Goal: Check status

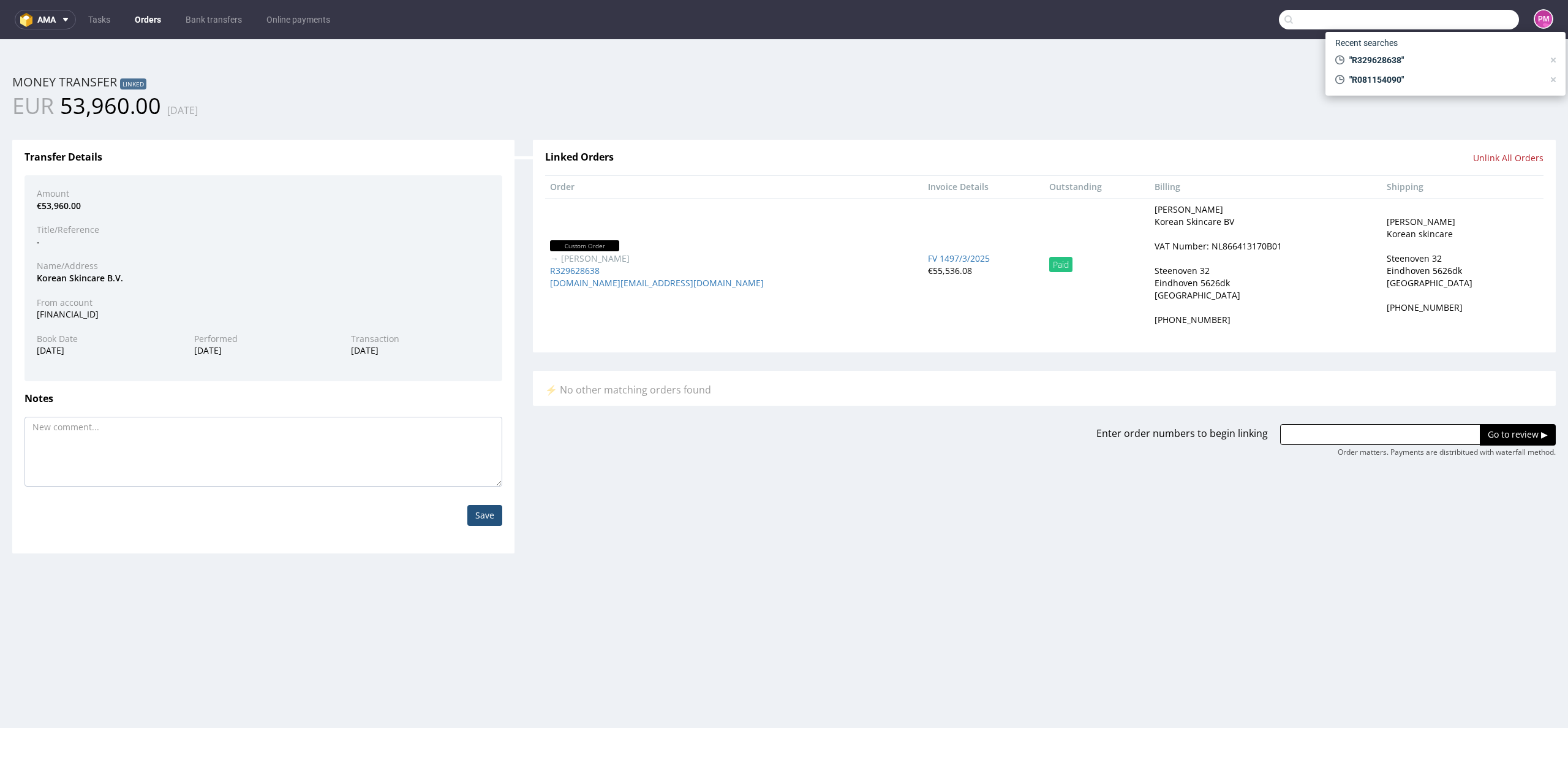
click at [940, 22] on input "text" at bounding box center [1399, 20] width 240 height 20
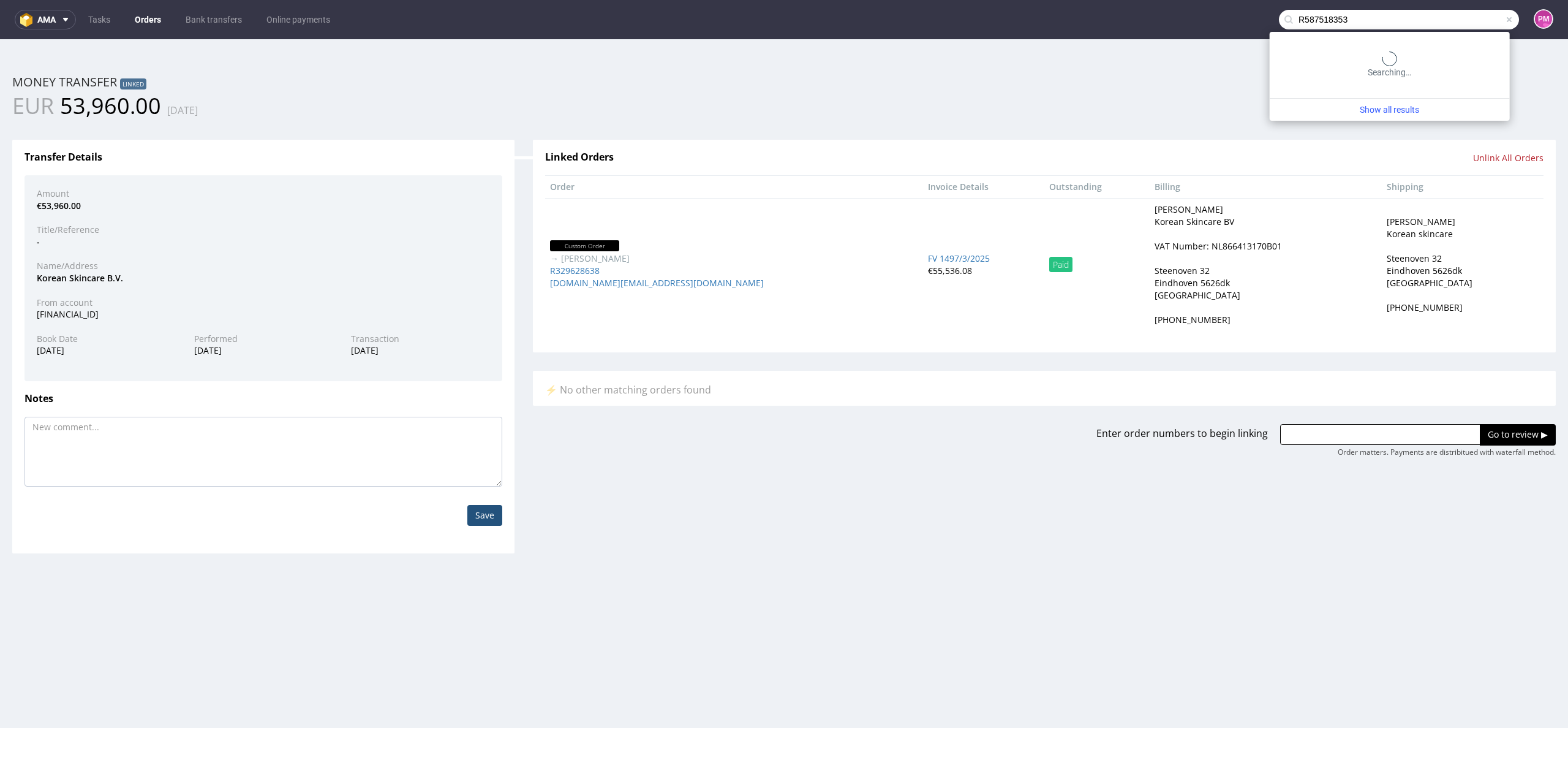
type input "R587518353"
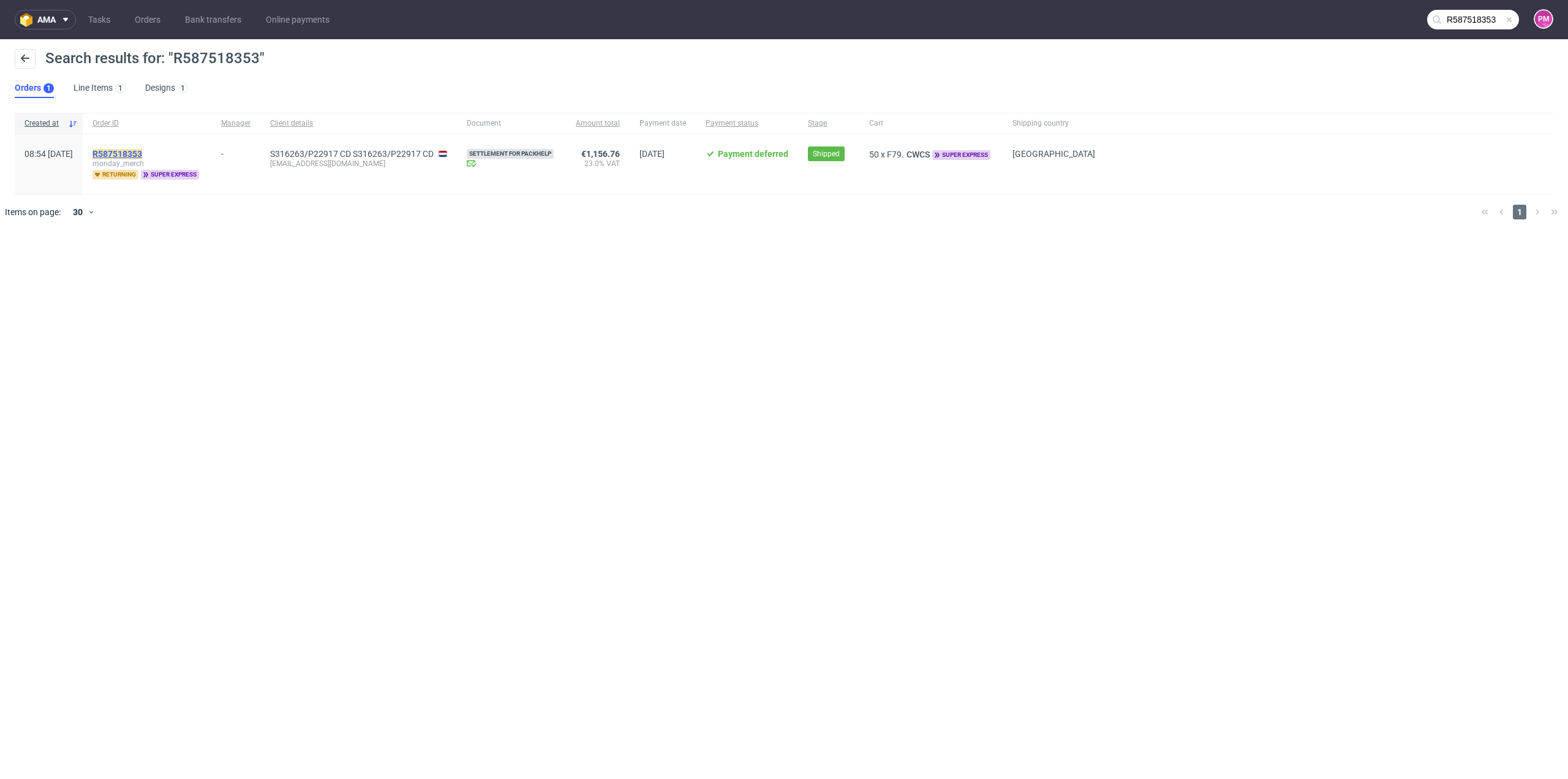
click at [142, 151] on mark "R587518353" at bounding box center [117, 154] width 50 height 10
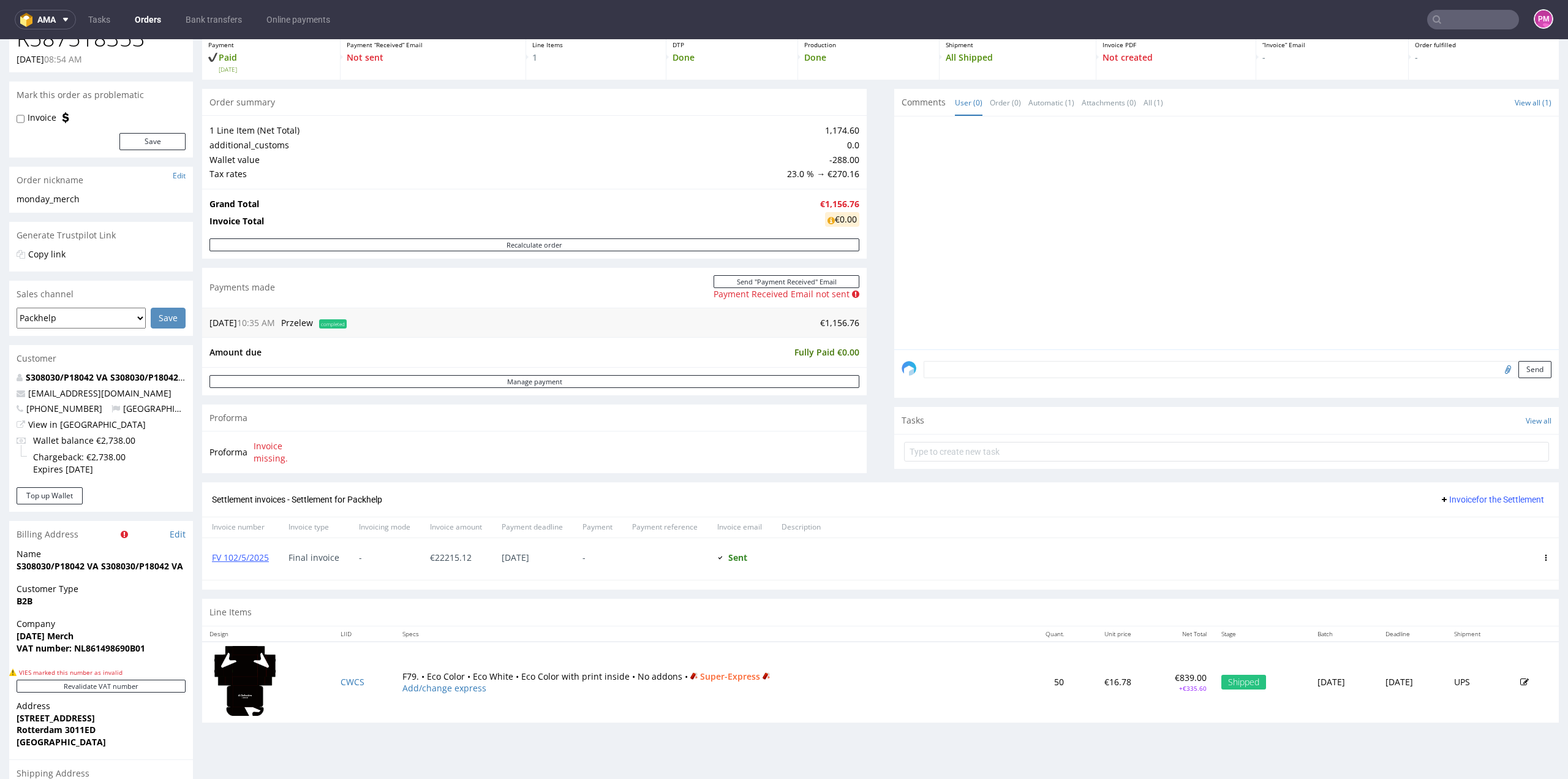
scroll to position [123, 0]
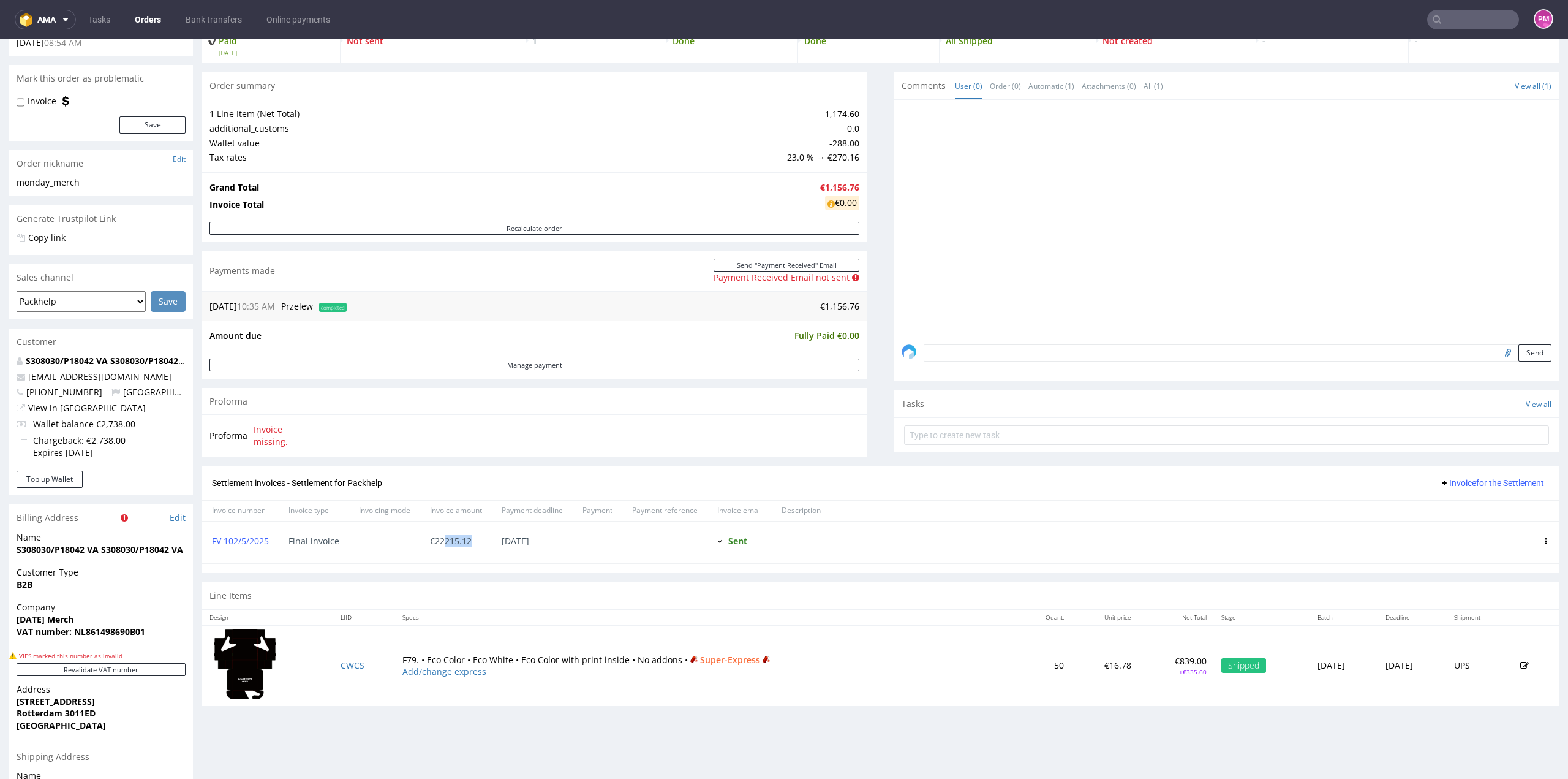
drag, startPoint x: 443, startPoint y: 540, endPoint x: 468, endPoint y: 540, distance: 25.0
click at [468, 425] on span "€ 22215.12" at bounding box center [451, 540] width 41 height 11
click at [340, 306] on span "completed" at bounding box center [333, 307] width 28 height 9
click at [310, 306] on span "Przelew" at bounding box center [297, 306] width 32 height 11
click at [334, 306] on span "completed" at bounding box center [333, 307] width 28 height 9
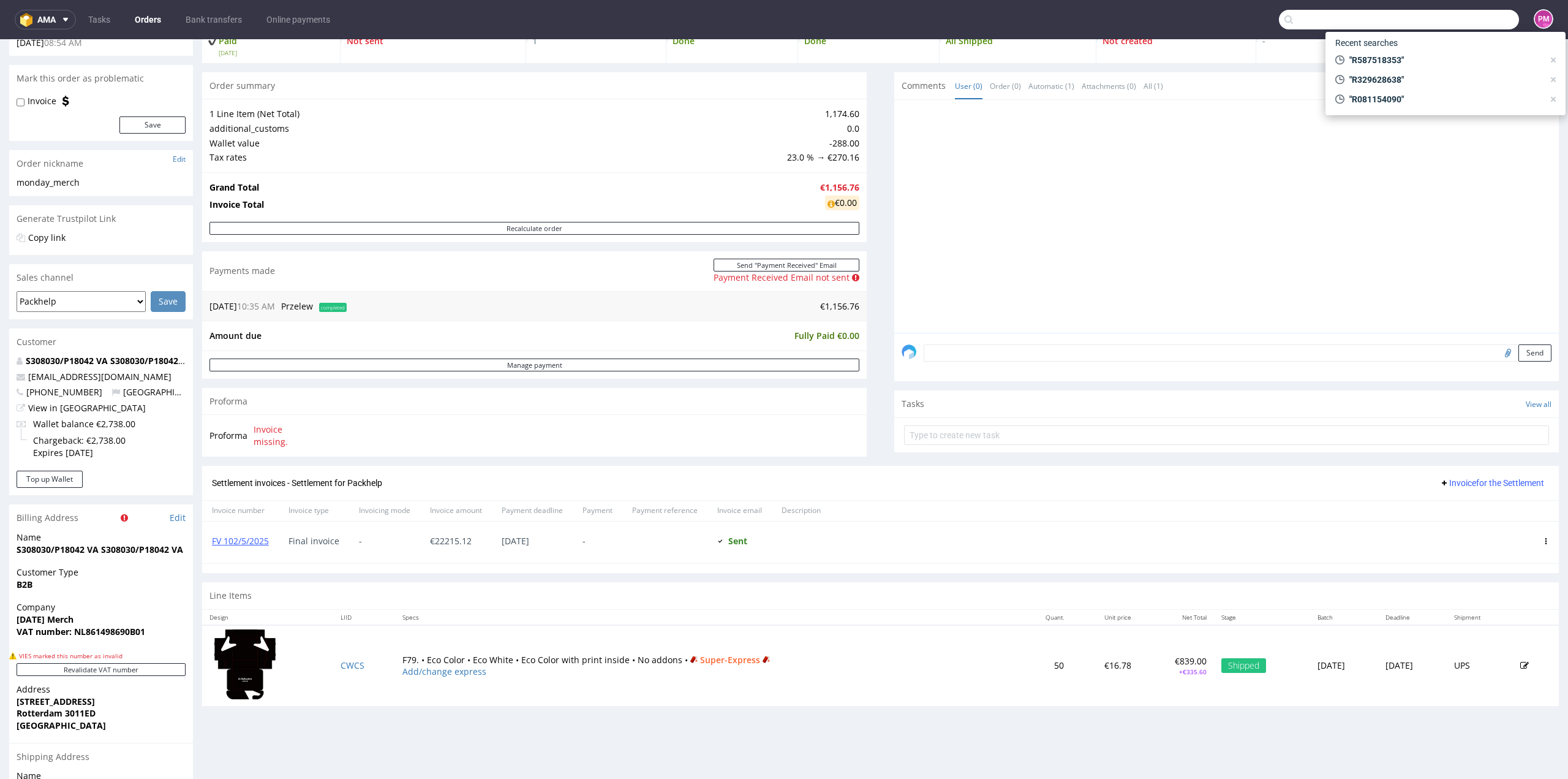
click at [940, 20] on input "text" at bounding box center [1399, 20] width 240 height 20
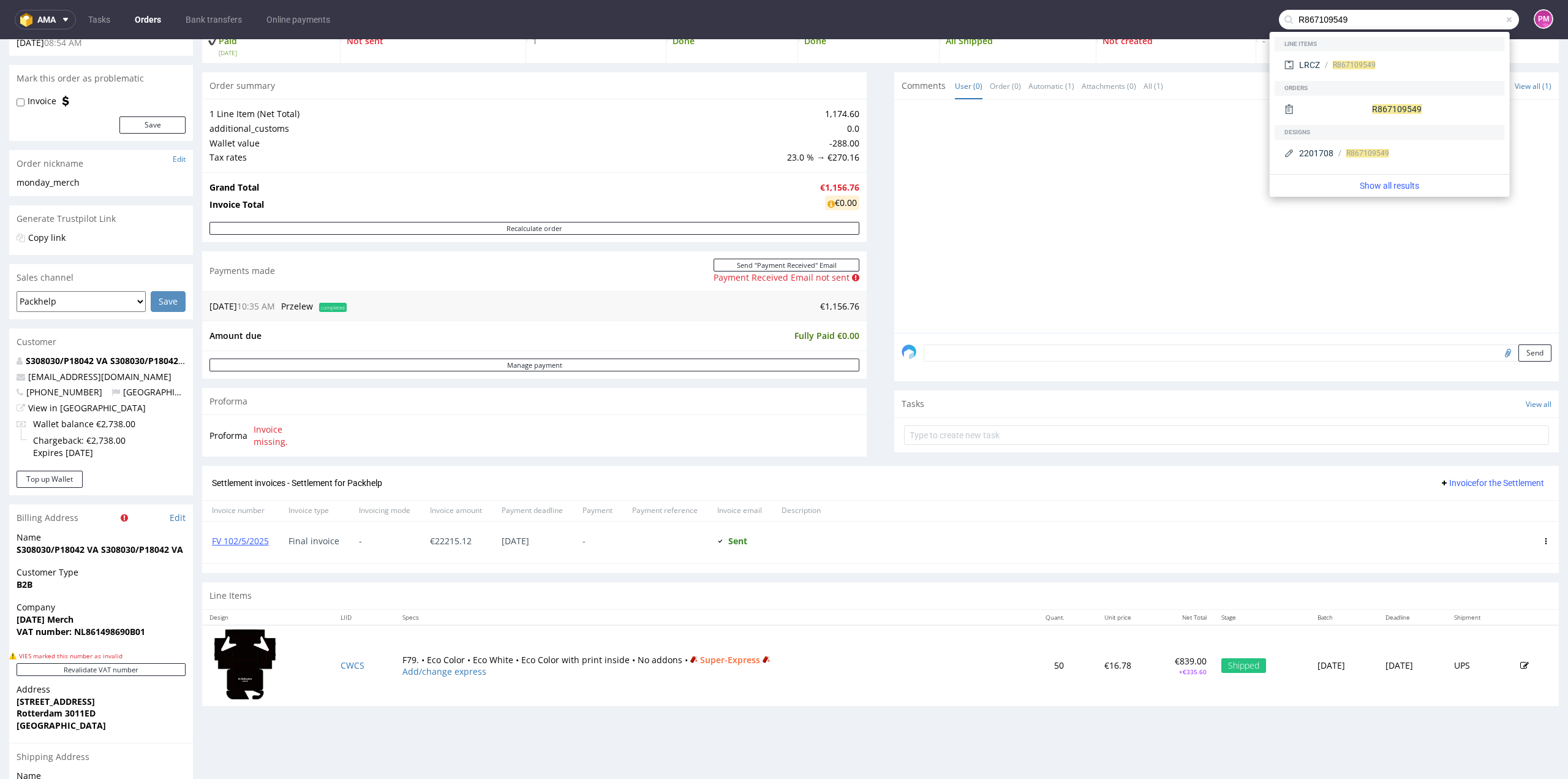
type input "R867109549"
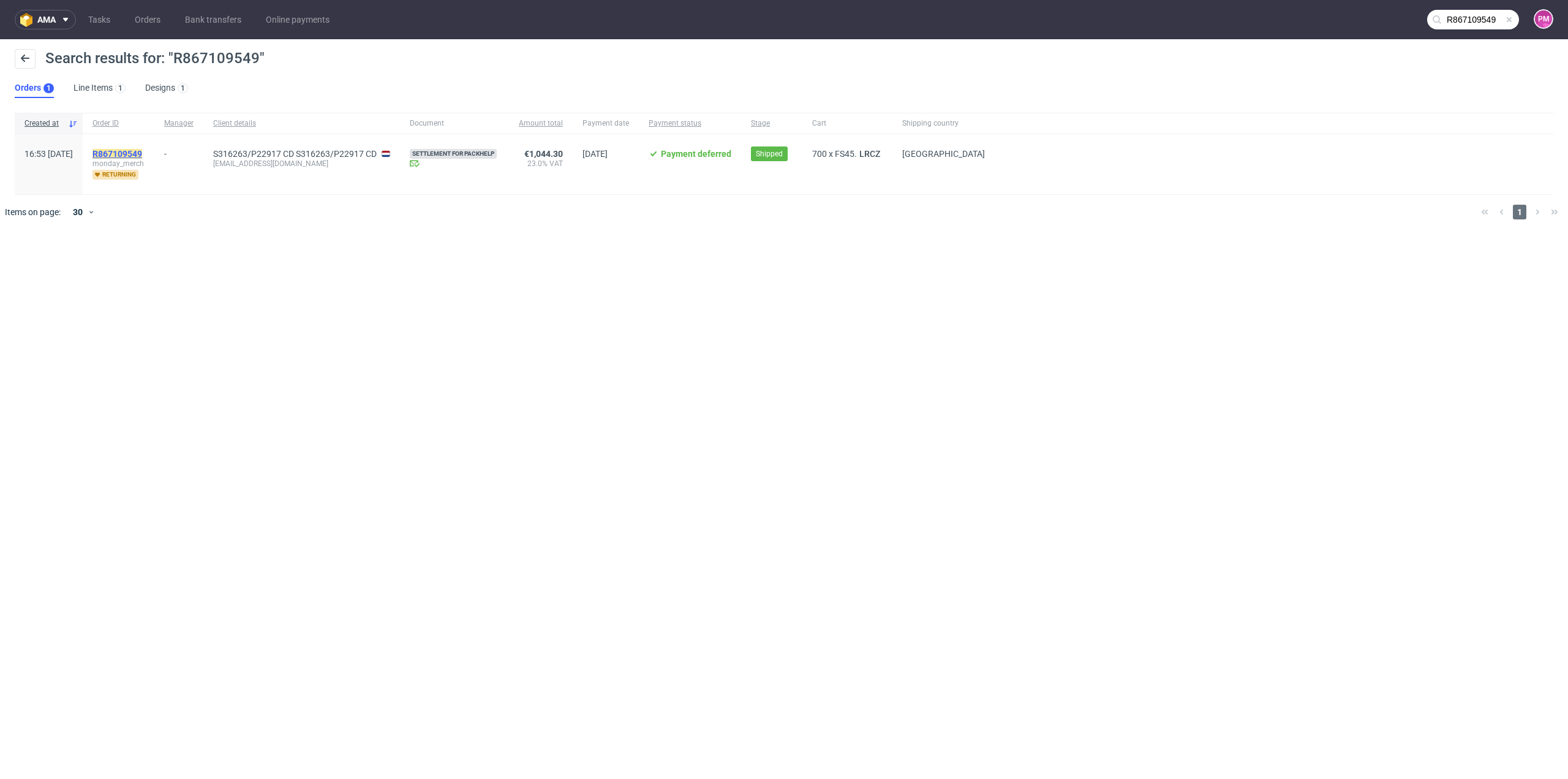
click at [132, 151] on mark "R867109549" at bounding box center [117, 154] width 50 height 10
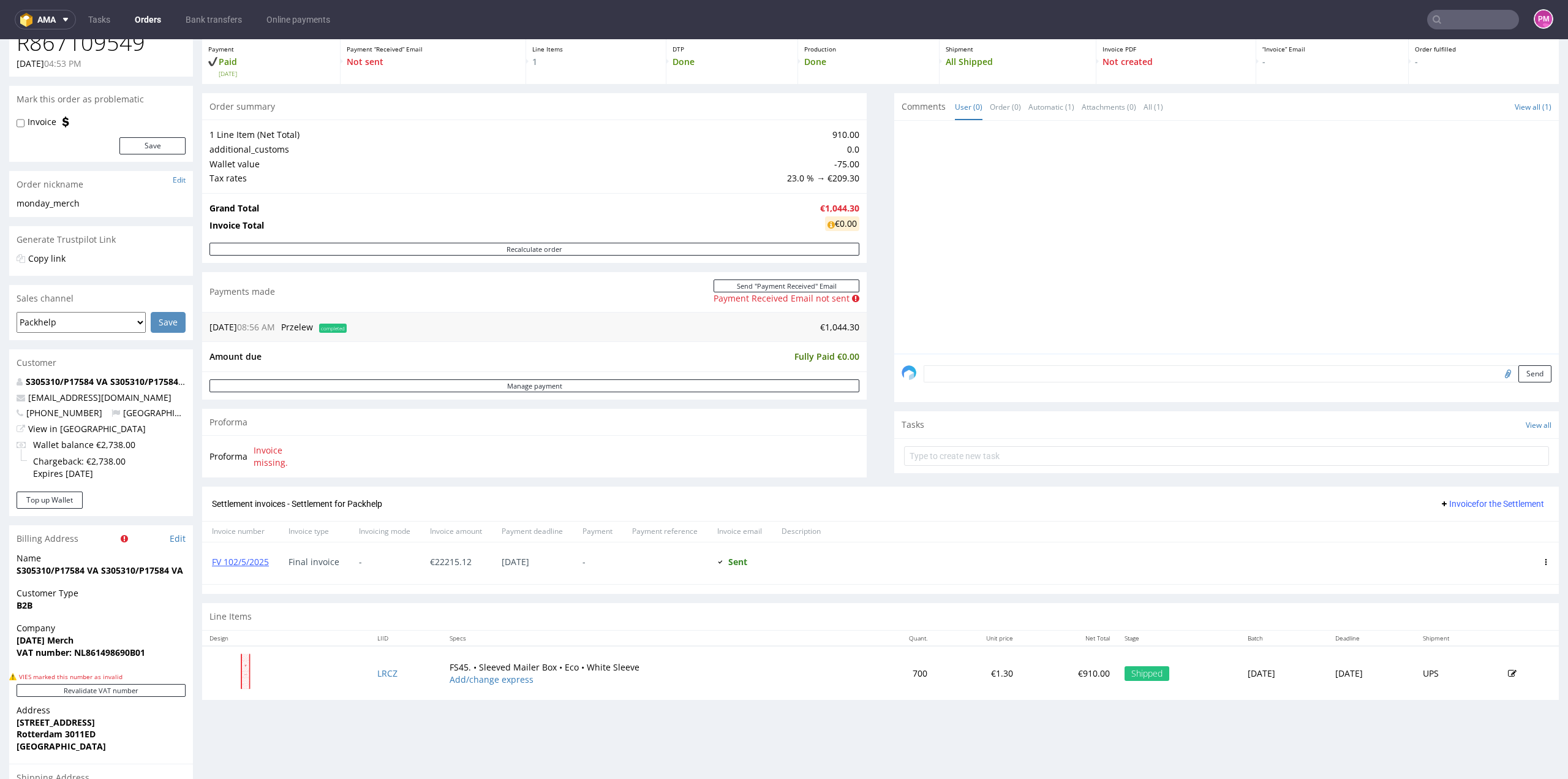
scroll to position [35, 0]
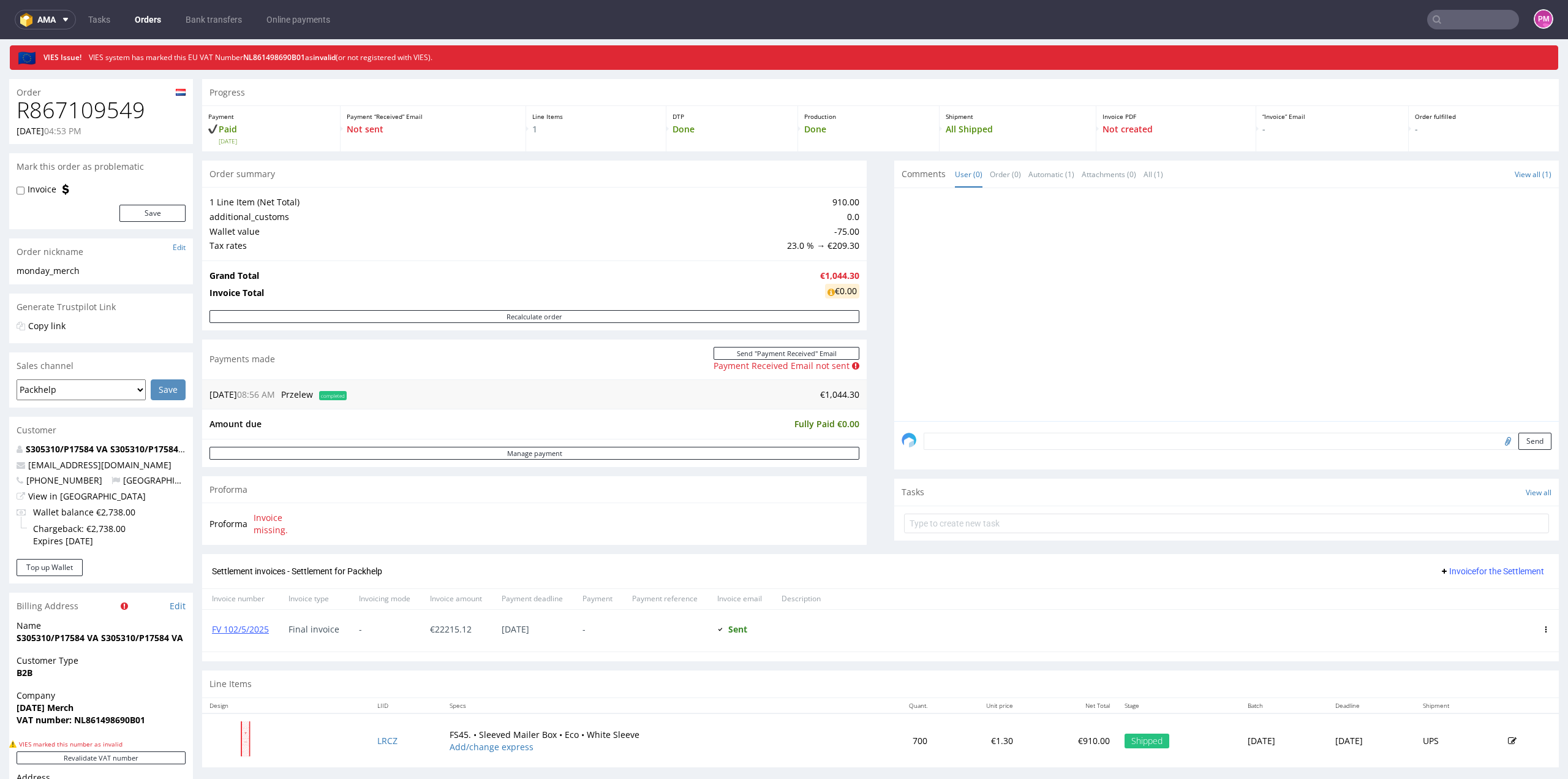
click at [940, 18] on input "text" at bounding box center [1473, 20] width 92 height 20
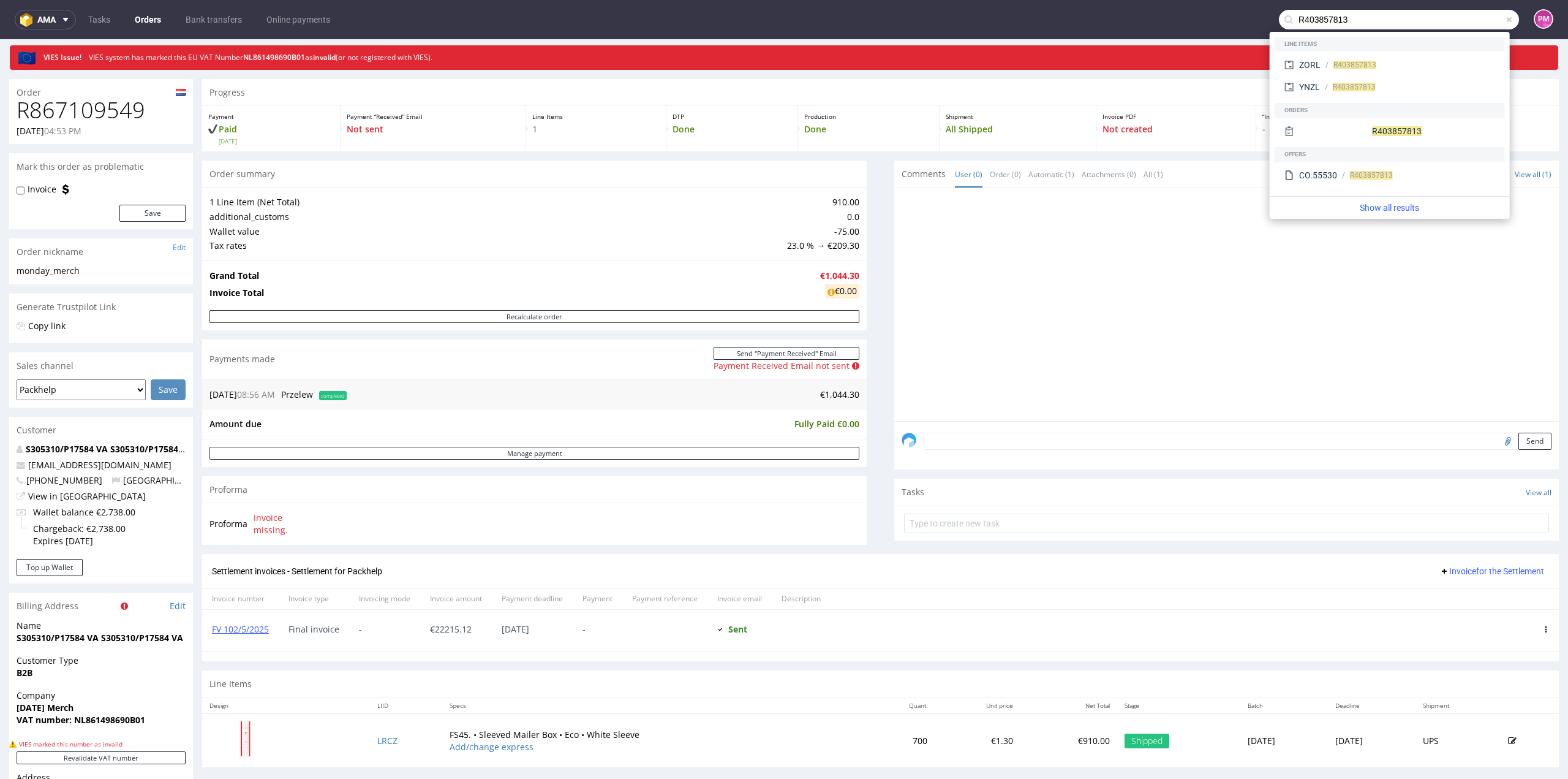
type input "R403857813"
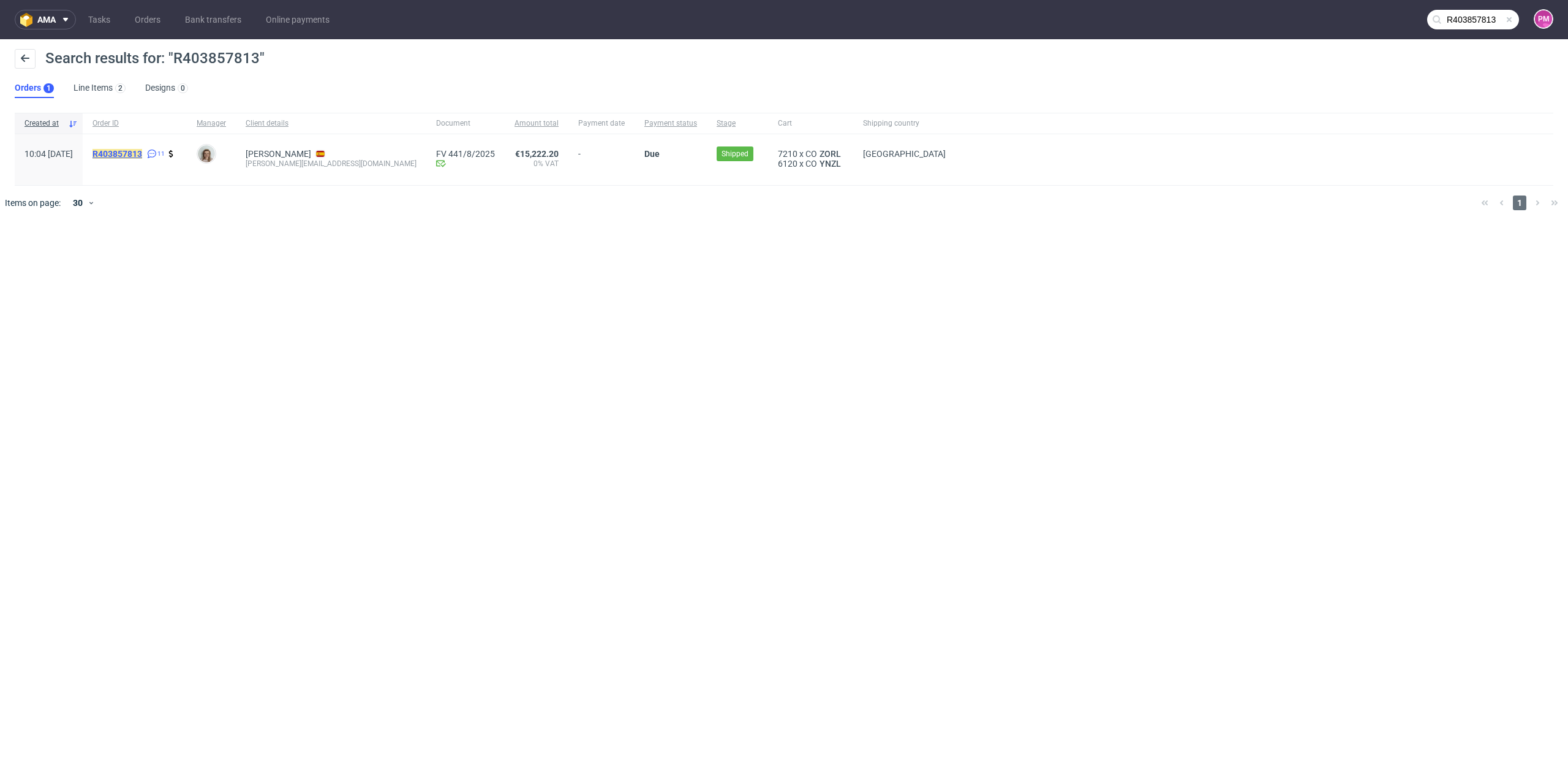
click at [142, 154] on mark "R403857813" at bounding box center [117, 154] width 50 height 10
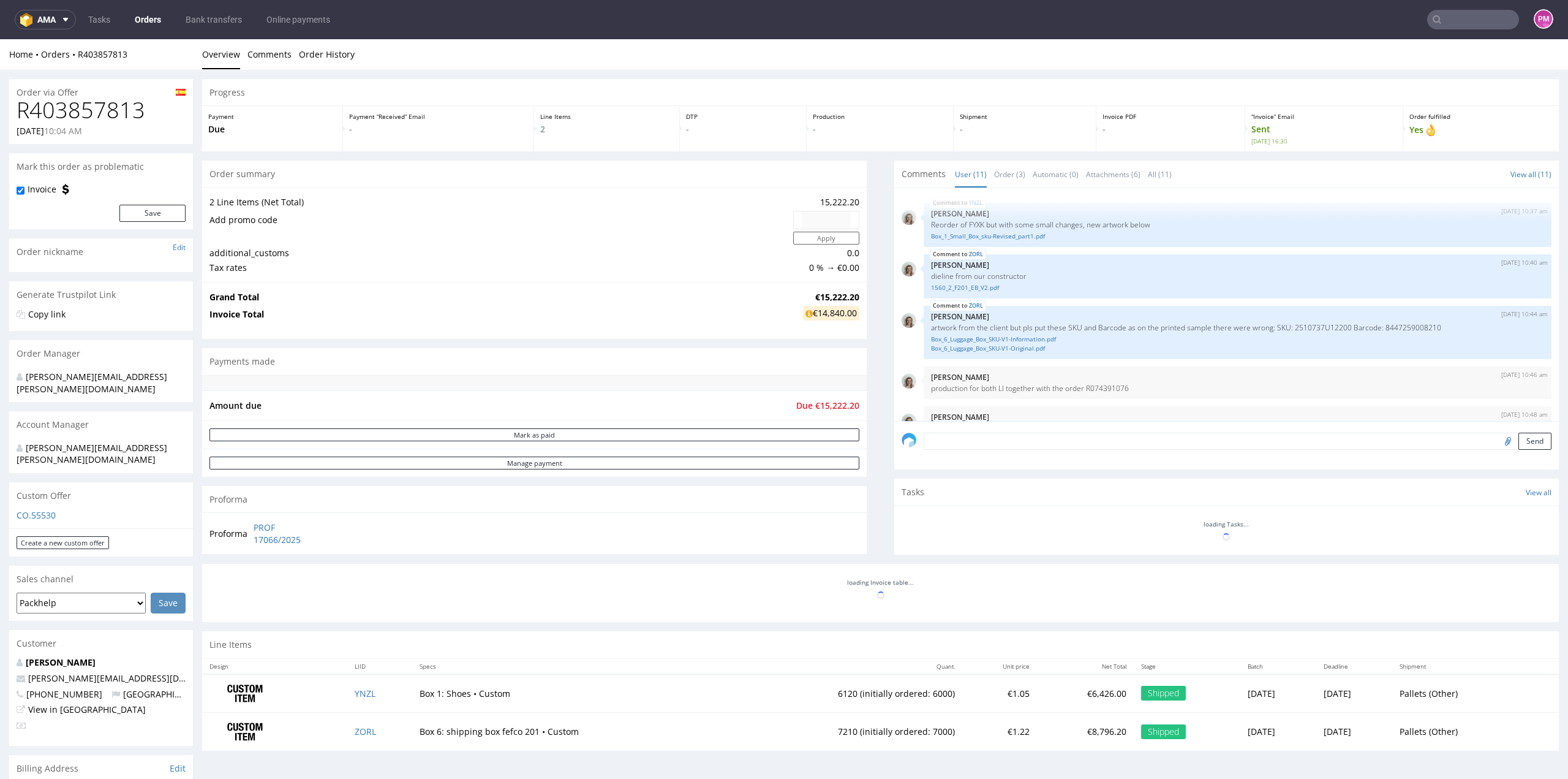
scroll to position [512, 0]
